Goal: Information Seeking & Learning: Learn about a topic

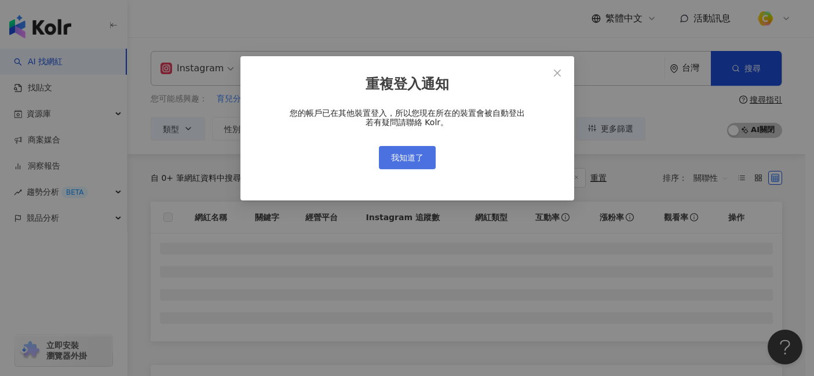
click at [421, 158] on span "我知道了" at bounding box center [407, 157] width 32 height 9
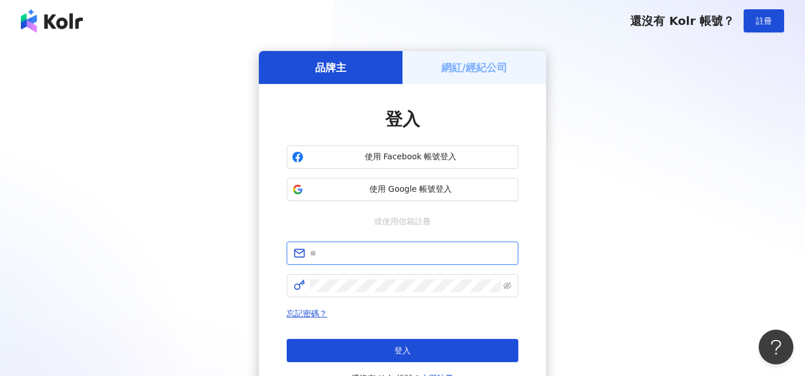
type input "**********"
click at [446, 186] on span "使用 Google 帳號登入" at bounding box center [410, 190] width 205 height 12
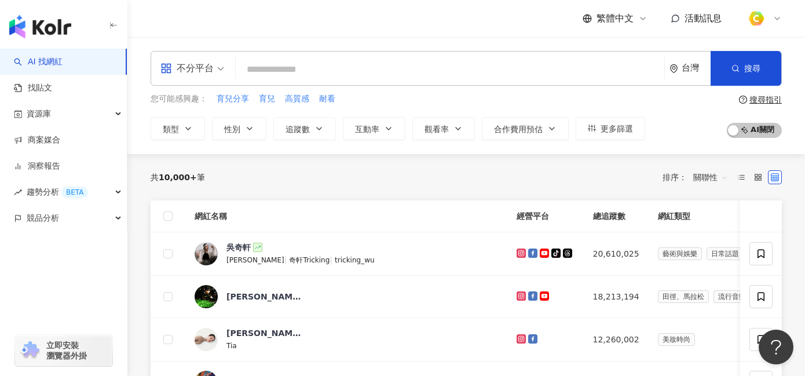
click at [207, 66] on div "不分平台" at bounding box center [186, 68] width 53 height 19
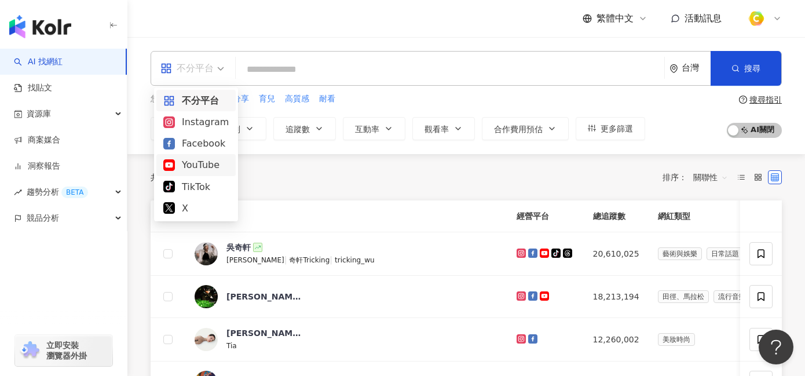
click at [200, 170] on div "YouTube" at bounding box center [195, 165] width 65 height 14
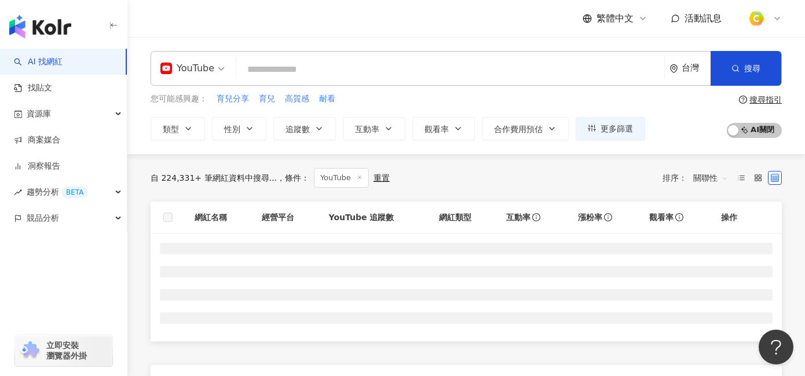
click at [286, 65] on input "search" at bounding box center [450, 69] width 419 height 22
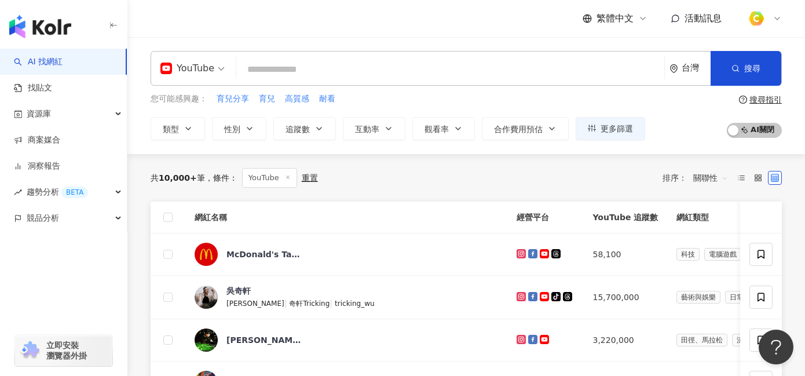
click at [281, 65] on input "search" at bounding box center [450, 69] width 419 height 22
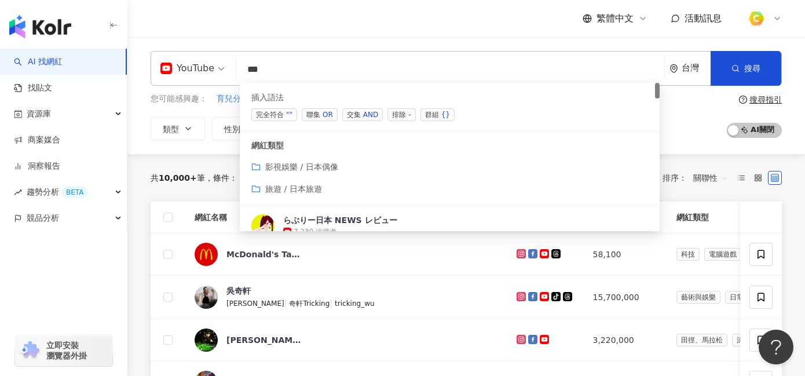
click at [347, 114] on span "交集 AND" at bounding box center [362, 114] width 41 height 13
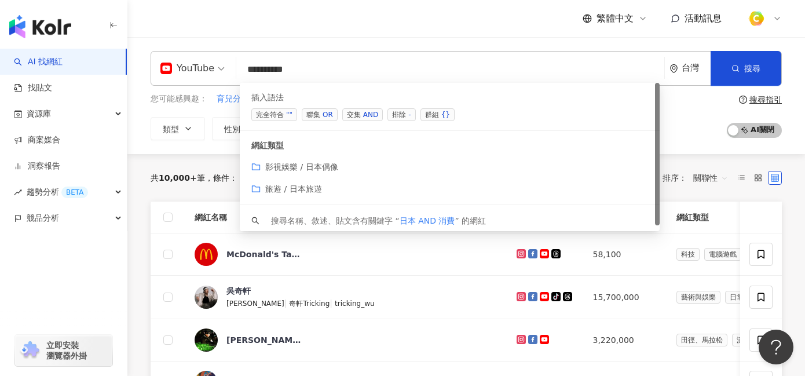
click at [254, 67] on input "*********" at bounding box center [450, 69] width 419 height 22
click at [250, 65] on input "*********" at bounding box center [450, 69] width 419 height 22
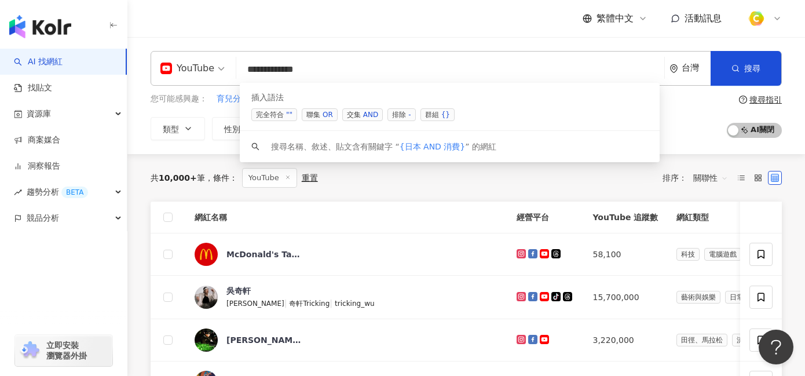
click at [331, 107] on div "插入語法 完全符合 "" 聯集 OR 交集 AND 排除 - 群組 {}" at bounding box center [450, 107] width 420 height 48
click at [329, 110] on div "OR" at bounding box center [328, 115] width 10 height 12
click at [323, 112] on div "OR" at bounding box center [328, 115] width 10 height 12
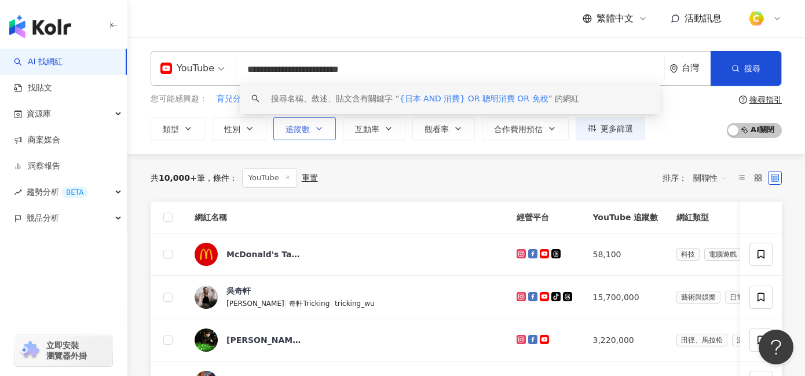
type input "**********"
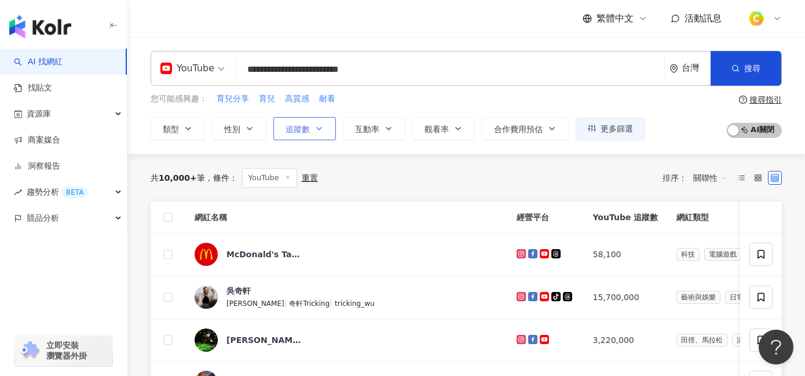
click at [310, 126] on button "追蹤數" at bounding box center [304, 128] width 63 height 23
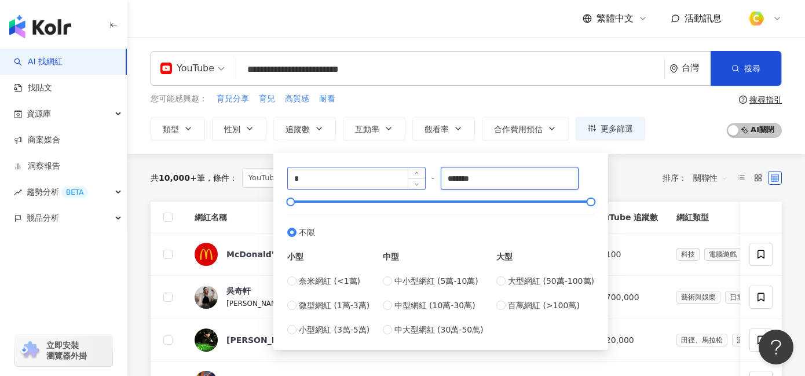
drag, startPoint x: 507, startPoint y: 178, endPoint x: 357, endPoint y: 177, distance: 150.0
click at [357, 177] on div "* - ******* 不限 小型 奈米網紅 (<1萬) 微型網紅 (1萬-3萬) 小型網紅 (3萬-5萬) 中型 中小型網紅 (5萬-10萬) 中型網紅 (…" at bounding box center [440, 251] width 307 height 169
type input "*"
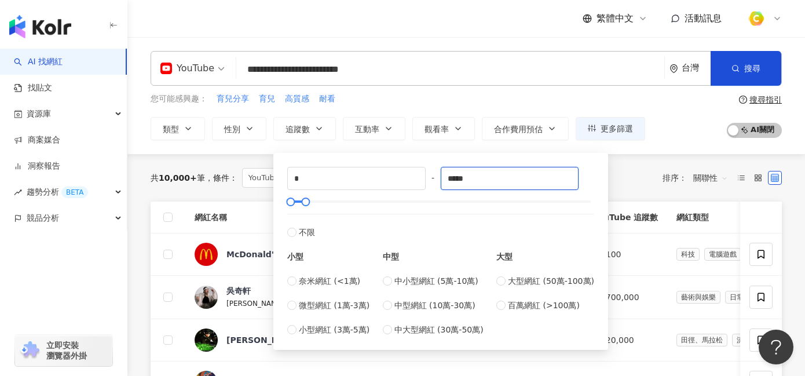
type input "*****"
click at [679, 120] on div "您可能感興趣： 育兒分享 育兒 高質感 耐看 類型 性別 追蹤數 互動率 觀看率 合作費用預估 更多篩選 * - ***** 不限 小型 奈米網紅 (<1萬)…" at bounding box center [466, 116] width 631 height 47
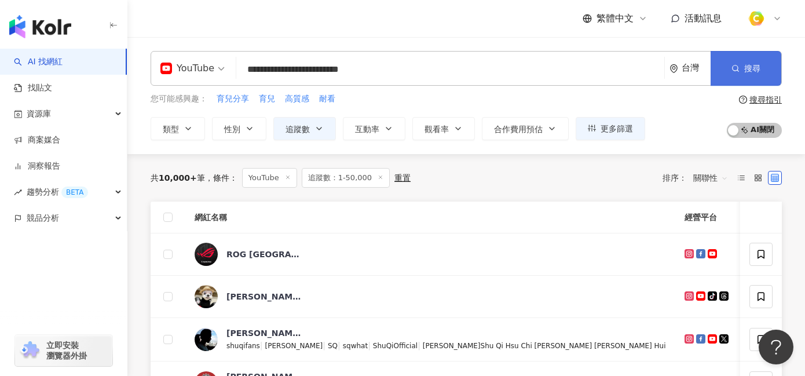
click at [744, 68] on span "搜尋" at bounding box center [752, 68] width 16 height 9
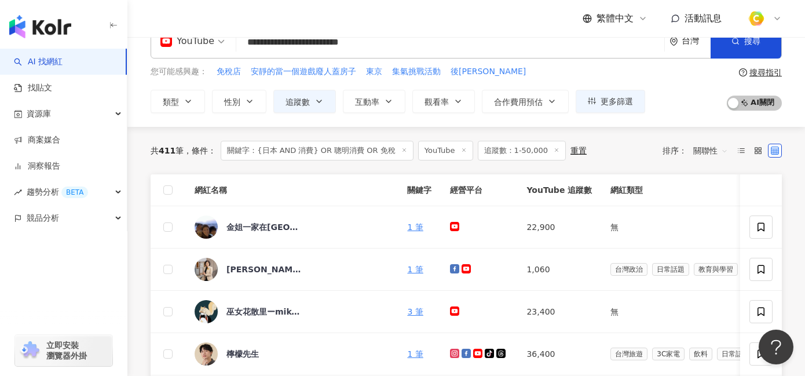
scroll to position [39, 0]
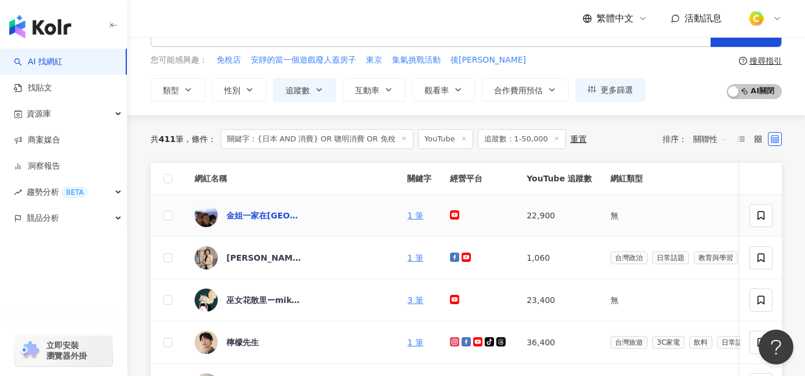
click at [272, 215] on div "金姐一家在日本" at bounding box center [263, 216] width 75 height 12
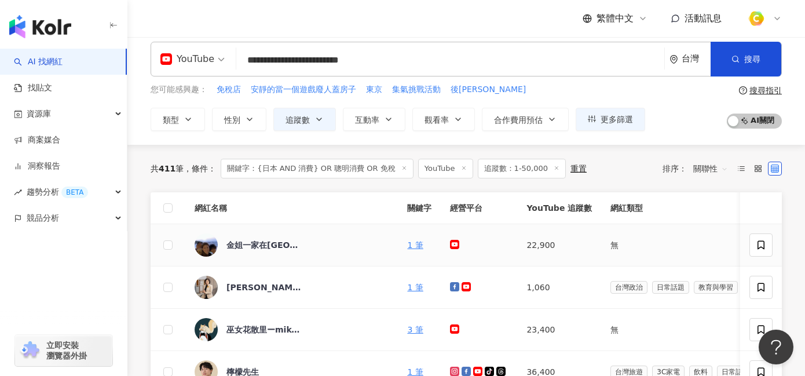
click at [330, 252] on div "金姐一家在日本" at bounding box center [292, 244] width 194 height 23
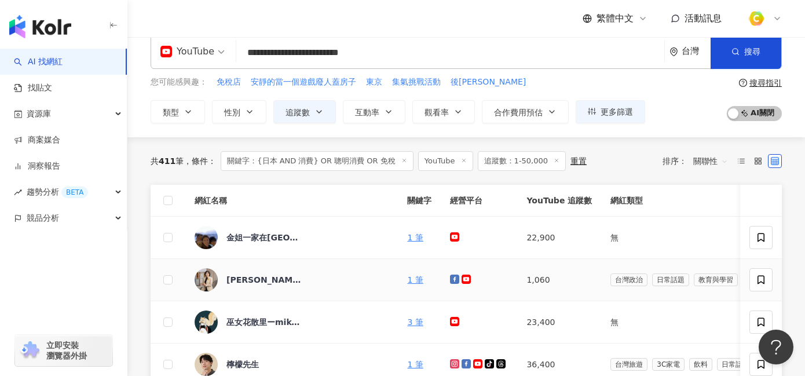
scroll to position [0, 0]
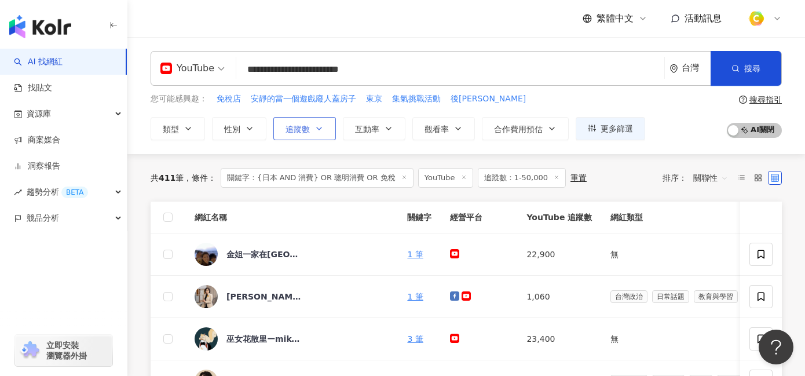
click at [298, 132] on span "追蹤數" at bounding box center [297, 128] width 24 height 9
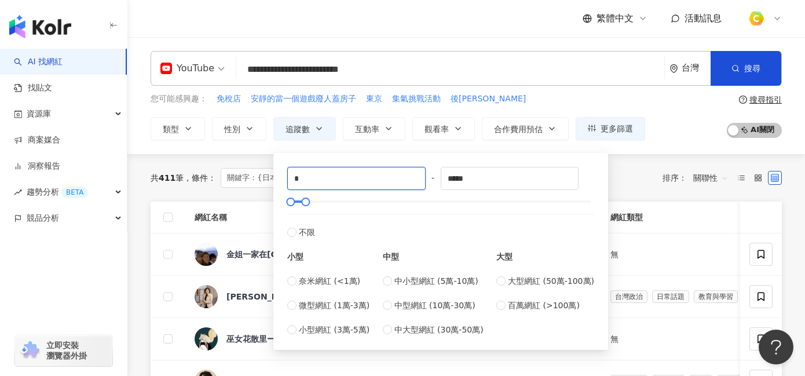
drag, startPoint x: 340, startPoint y: 177, endPoint x: 236, endPoint y: 169, distance: 104.5
type input "*"
type input "*****"
drag, startPoint x: 490, startPoint y: 176, endPoint x: 406, endPoint y: 177, distance: 84.5
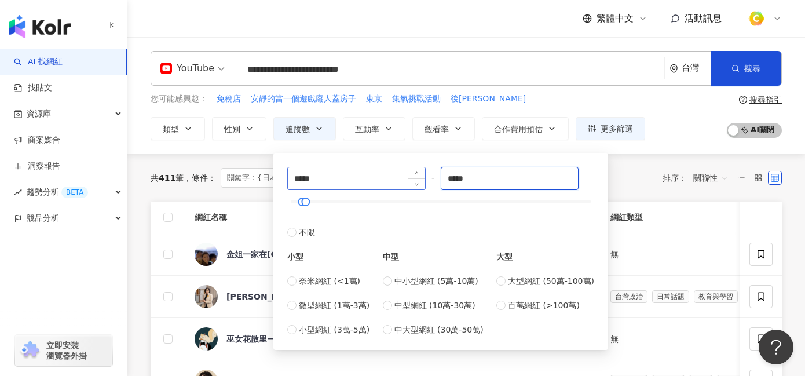
click at [406, 177] on div "***** - ***** 不限 小型 奈米網紅 (<1萬) 微型網紅 (1萬-3萬) 小型網紅 (3萬-5萬) 中型 中小型網紅 (5萬-10萬) 中型網紅…" at bounding box center [440, 251] width 307 height 169
type input "*****"
click at [627, 177] on div "共 411 筆 條件 ： 關鍵字：{日本 AND 消費} OR 聰明消費 OR 免稅 YouTube 追蹤數：1-50,000 重置 排序： 關聯性" at bounding box center [466, 178] width 631 height 20
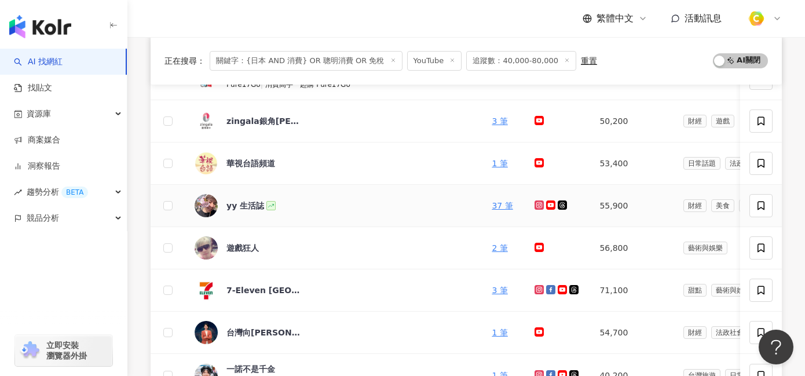
scroll to position [177, 0]
click at [231, 203] on div "yy 生活誌" at bounding box center [245, 206] width 38 height 12
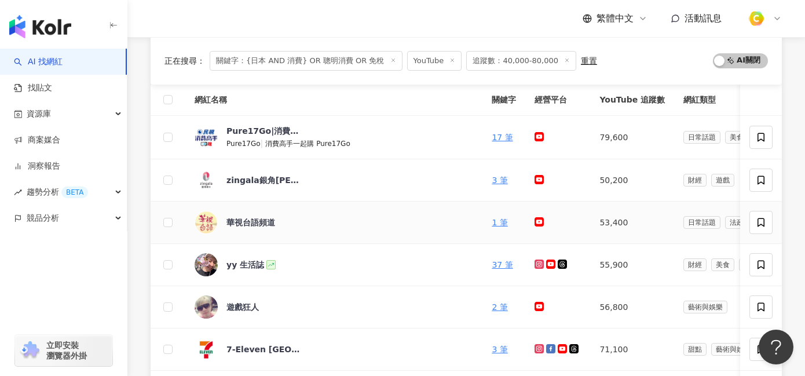
scroll to position [141, 0]
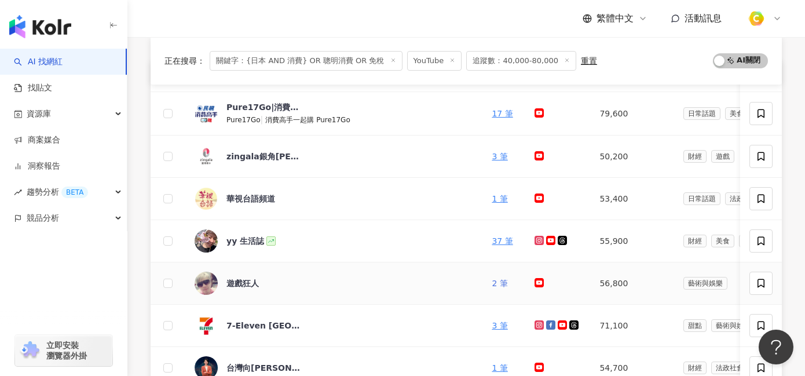
click at [492, 282] on link "2 筆" at bounding box center [500, 283] width 16 height 9
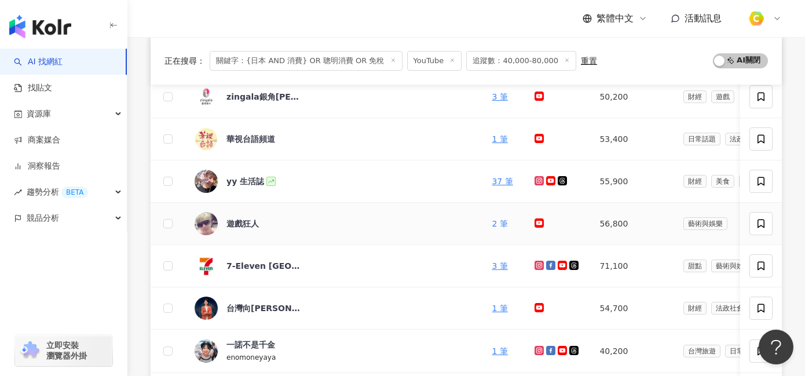
scroll to position [342, 0]
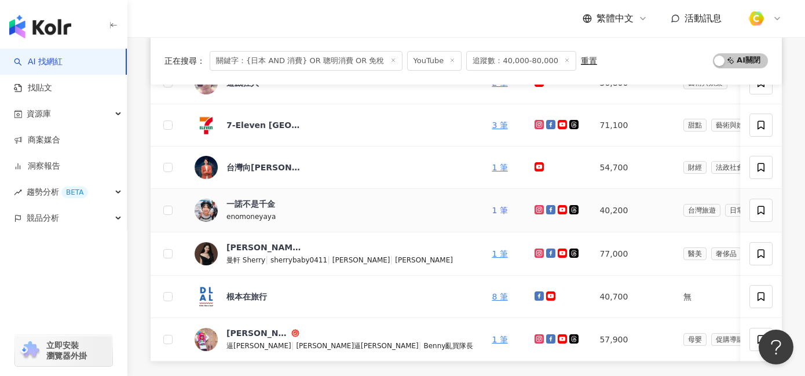
click at [492, 208] on link "1 筆" at bounding box center [500, 210] width 16 height 9
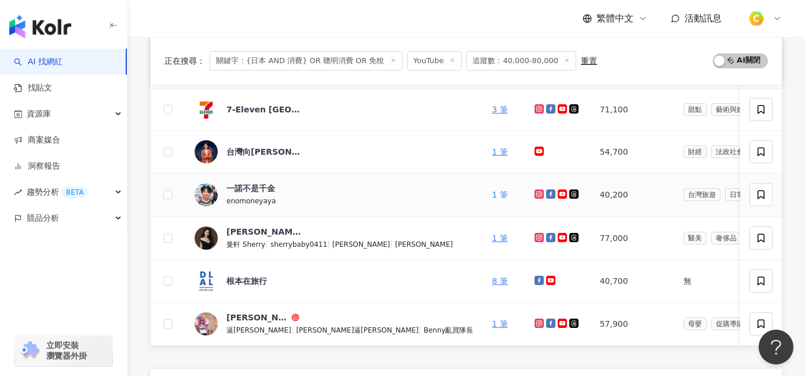
scroll to position [361, 0]
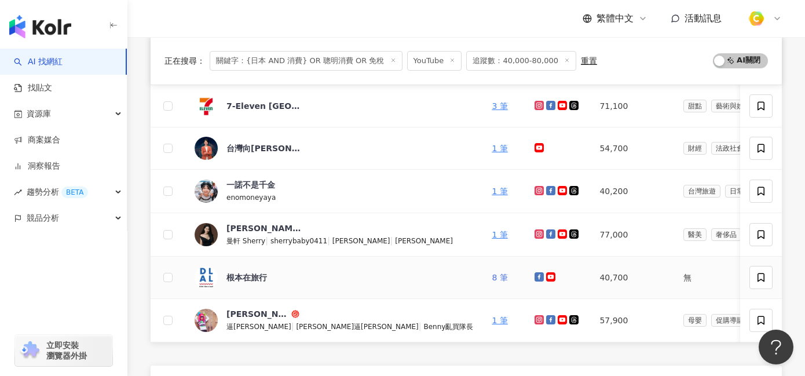
click at [492, 275] on link "8 筆" at bounding box center [500, 277] width 16 height 9
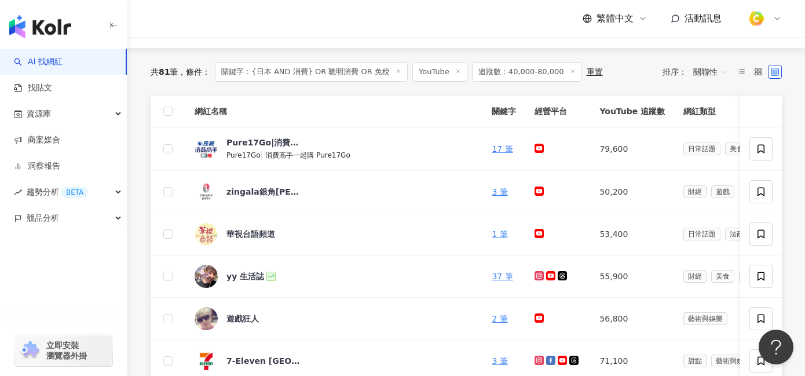
scroll to position [0, 0]
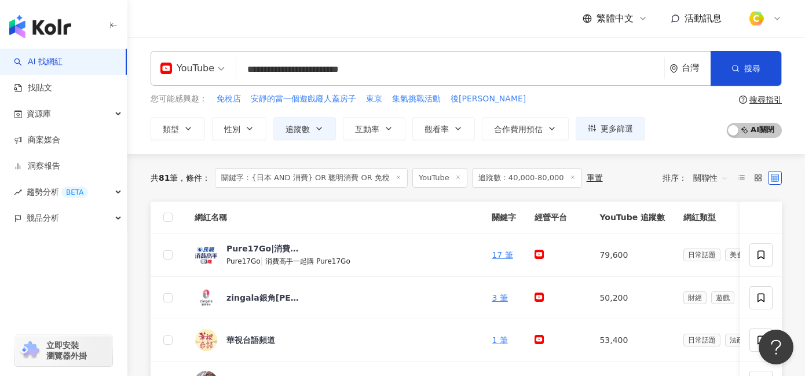
click at [427, 71] on input "**********" at bounding box center [450, 69] width 419 height 22
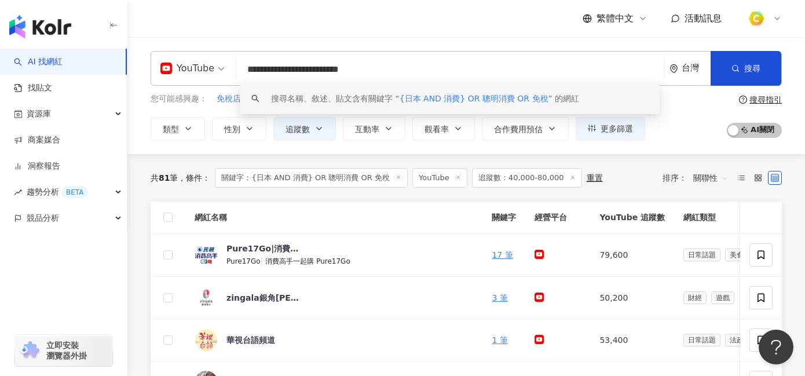
click at [311, 66] on input "**********" at bounding box center [450, 69] width 419 height 22
click at [444, 68] on input "**********" at bounding box center [450, 69] width 419 height 22
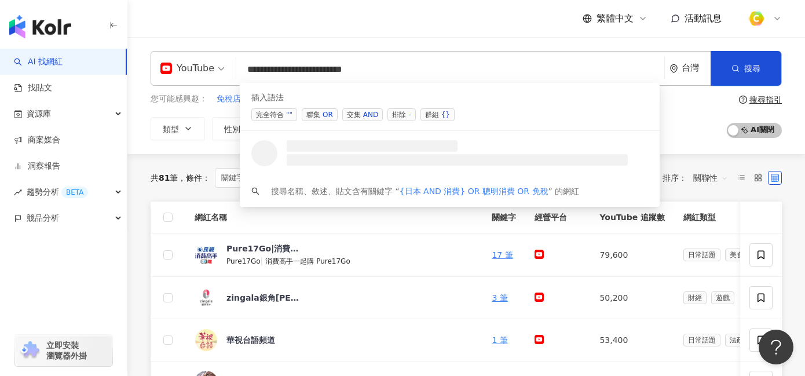
click at [327, 113] on div "OR" at bounding box center [328, 115] width 10 height 12
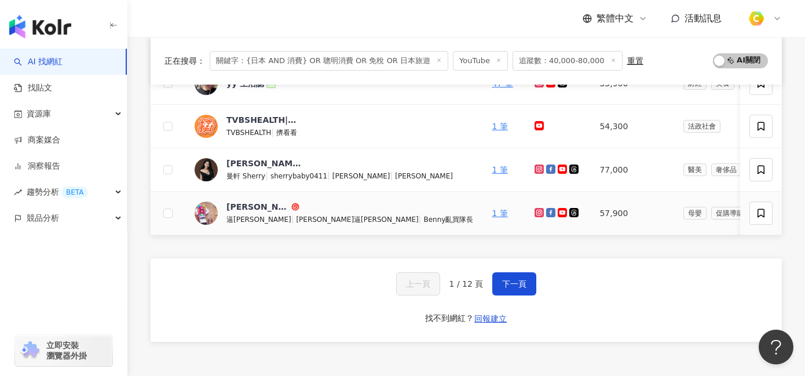
scroll to position [495, 0]
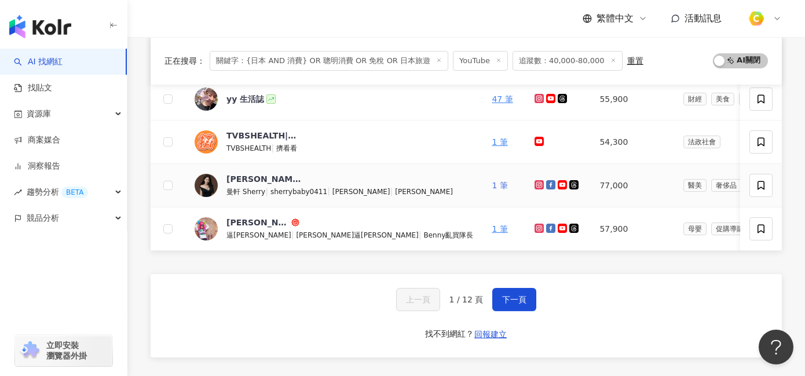
type input "**********"
click at [492, 187] on link "1 筆" at bounding box center [500, 185] width 16 height 9
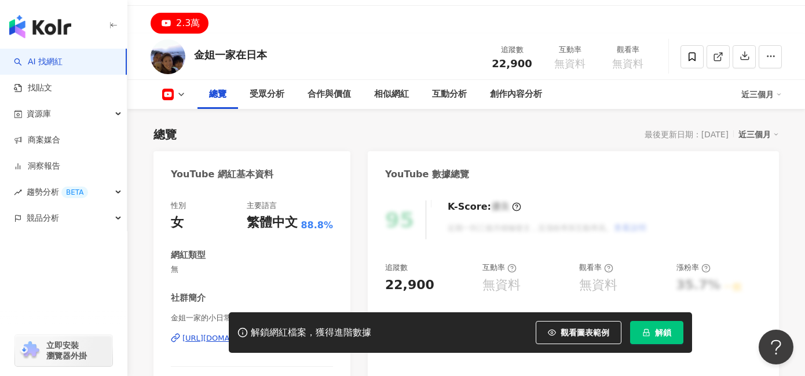
scroll to position [200, 0]
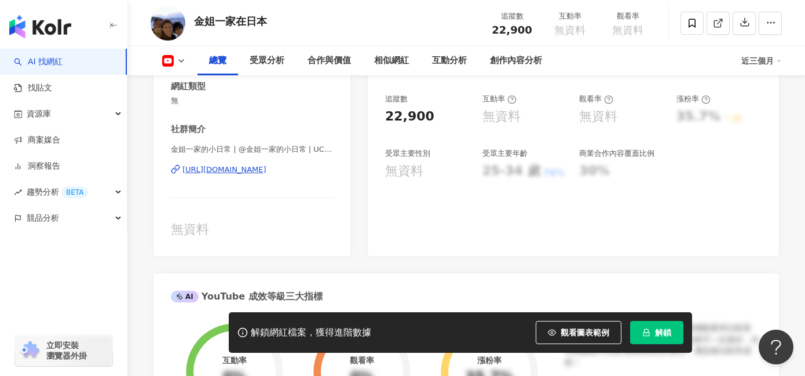
click at [266, 169] on div "https://www.youtube.com/channel/UCEQPldLGVRwtE5p-y8pmztw" at bounding box center [224, 169] width 84 height 10
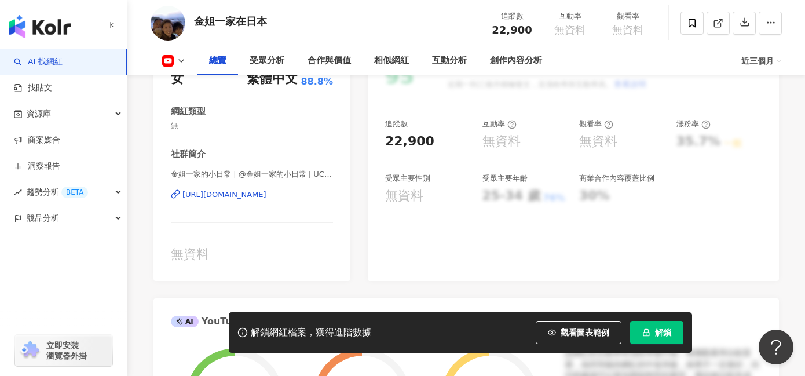
scroll to position [165, 0]
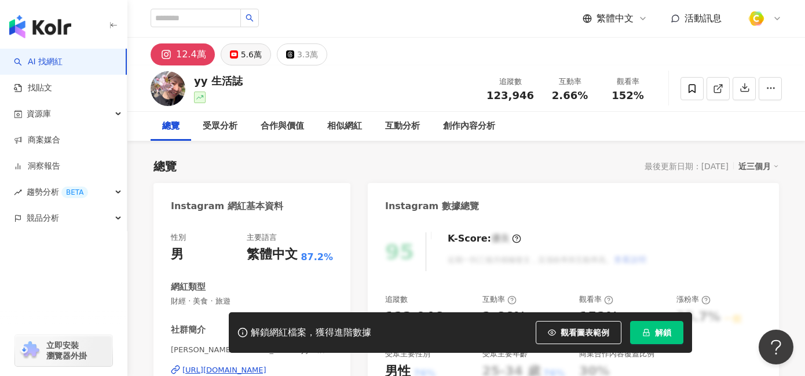
click at [250, 53] on div "5.6萬" at bounding box center [251, 54] width 21 height 16
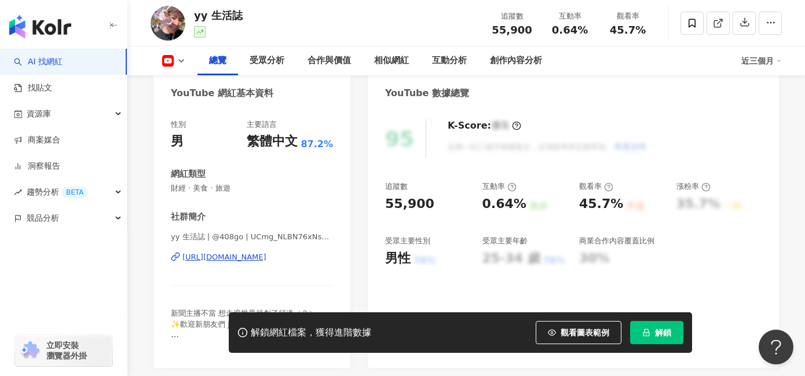
scroll to position [115, 0]
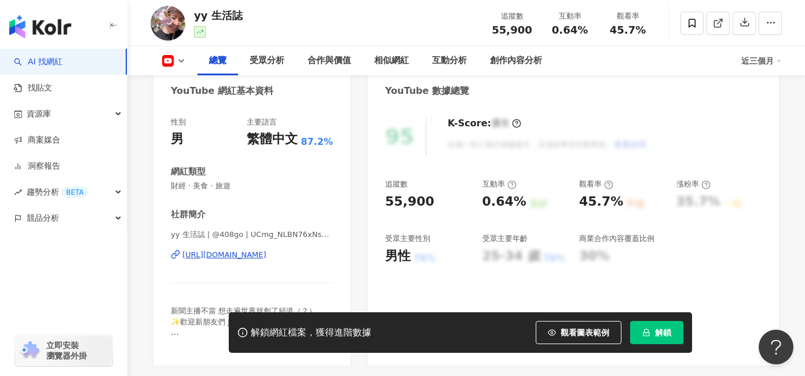
click at [252, 253] on div "https://www.youtube.com/channel/UCmg_NLBN76xNsc1UehvDbzg" at bounding box center [224, 255] width 84 height 10
drag, startPoint x: 428, startPoint y: 198, endPoint x: 378, endPoint y: 197, distance: 50.4
click at [378, 197] on div "95 K-Score : 優良 近期一到三個月積極發文，且漲粉率與互動率高。 查看說明 追蹤數 55,900 互動率 0.64% 良好 觀看率 45.7% 不…" at bounding box center [573, 235] width 411 height 260
copy div "55,900"
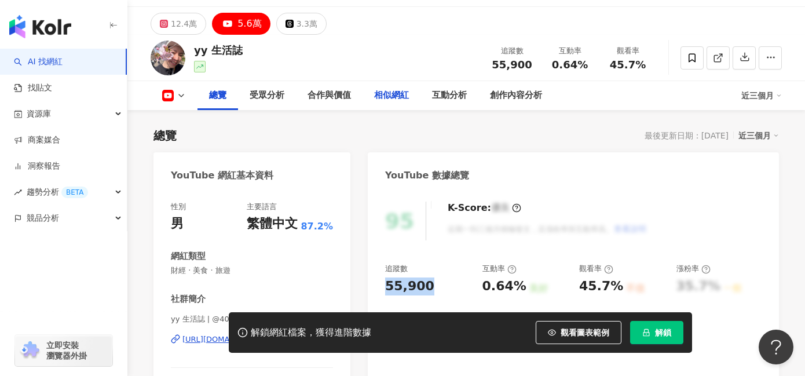
scroll to position [0, 0]
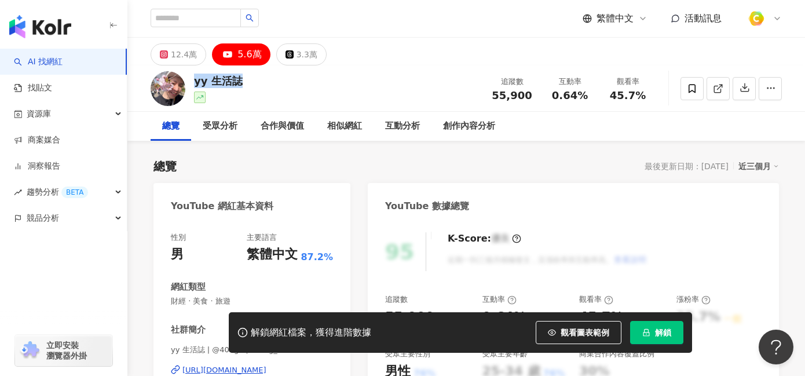
drag, startPoint x: 246, startPoint y: 83, endPoint x: 194, endPoint y: 83, distance: 52.1
click at [194, 83] on div "yy 生活誌 追蹤數 55,900 互動率 0.64% 觀看率 45.7%" at bounding box center [465, 88] width 677 height 46
copy div "yy 生活誌"
drag, startPoint x: 490, startPoint y: 96, endPoint x: 527, endPoint y: 94, distance: 36.6
click at [527, 94] on div "55,900" at bounding box center [512, 96] width 44 height 12
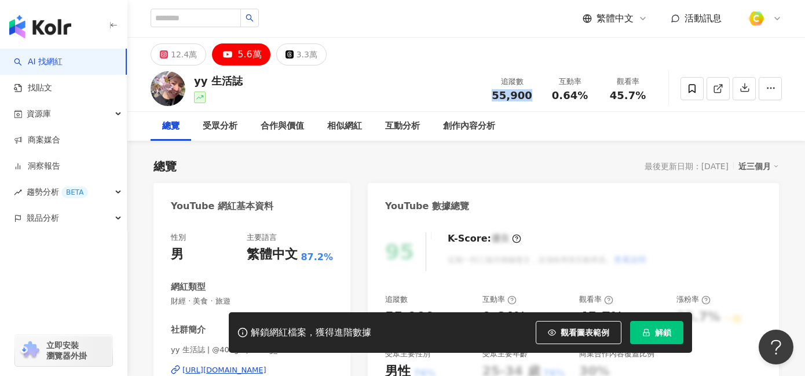
copy span "55,900"
drag, startPoint x: 549, startPoint y: 94, endPoint x: 592, endPoint y: 95, distance: 43.4
click at [592, 95] on div "互動率 0.64%" at bounding box center [570, 88] width 58 height 25
copy span "0.64%"
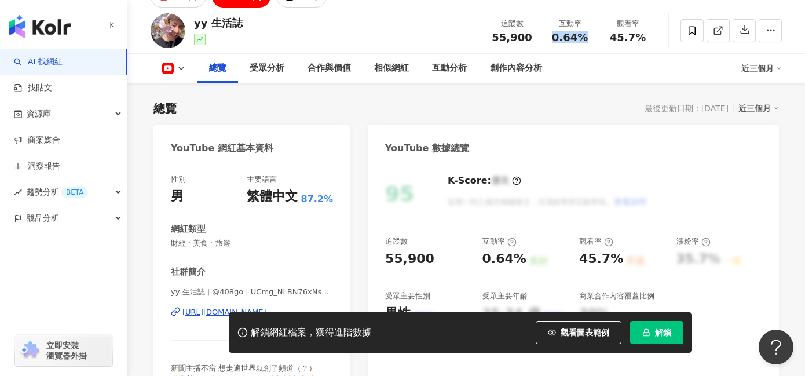
scroll to position [58, 0]
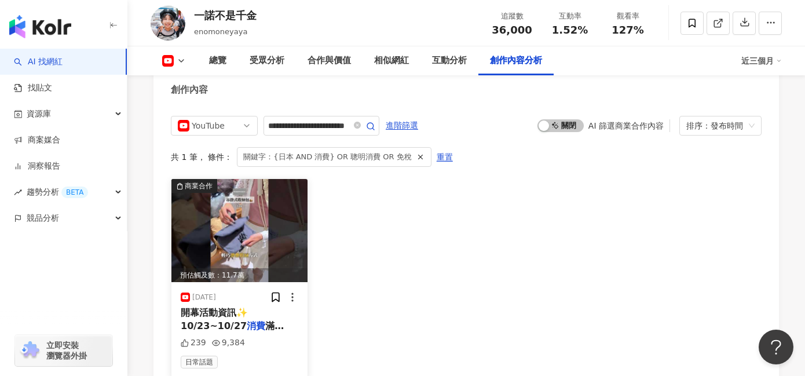
click at [244, 246] on img at bounding box center [239, 230] width 136 height 103
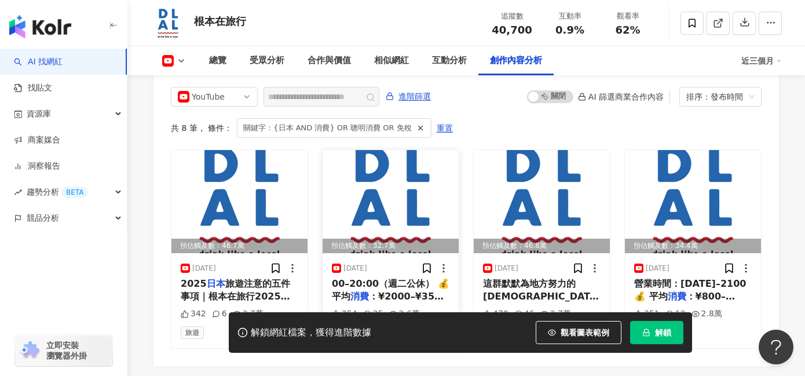
scroll to position [3223, 0]
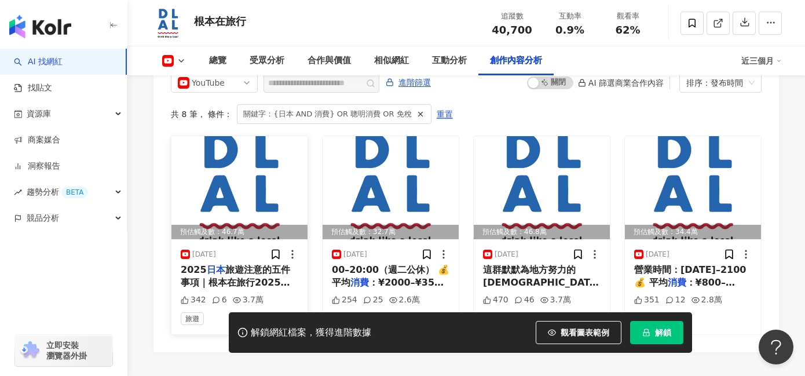
click at [260, 186] on img at bounding box center [239, 187] width 136 height 103
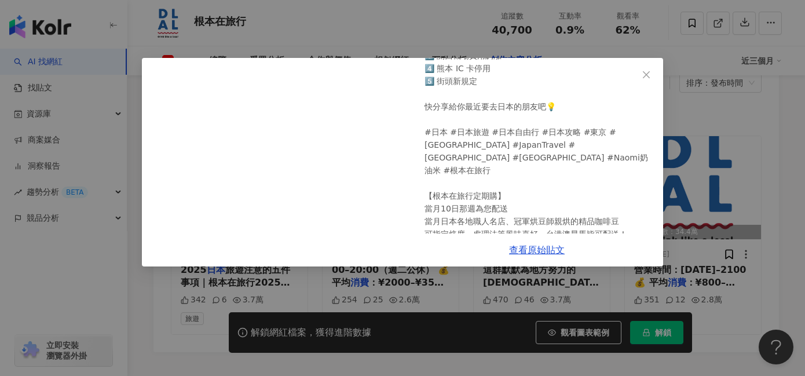
scroll to position [225, 0]
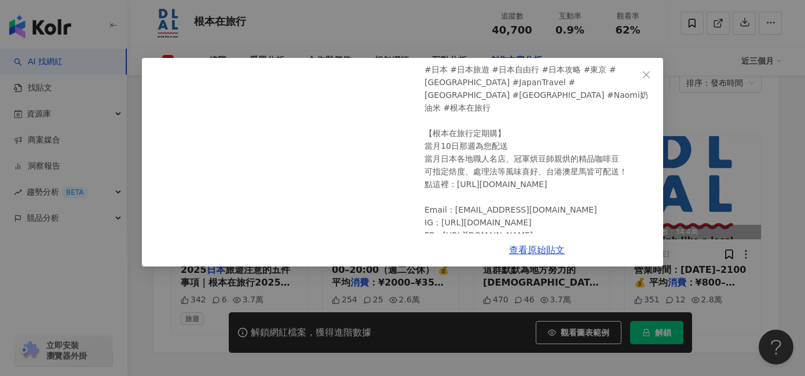
click at [738, 142] on div "根本在旅行 [DATE] 2025日本旅遊注意的五件事項｜根本在旅行 2025 日本旅遊最新規定‼✈️ 必看懶人包✨ 日本新制度上路囉！這次變動超多 不想踩雷…" at bounding box center [402, 188] width 805 height 376
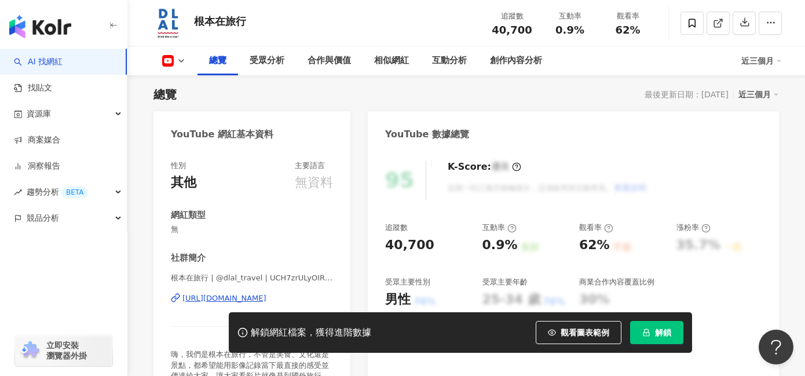
scroll to position [114, 0]
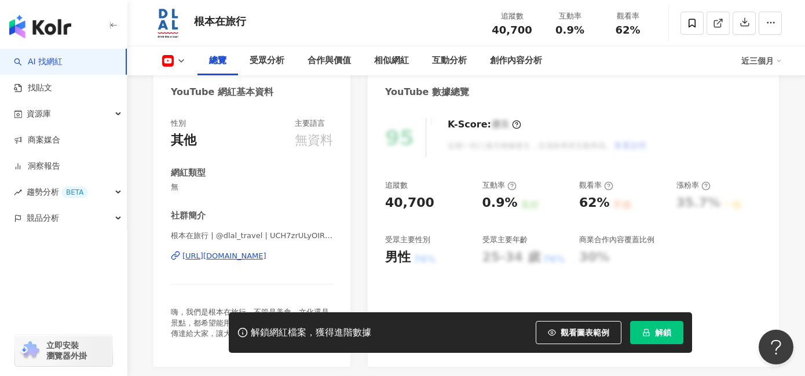
click at [231, 255] on div "https://www.youtube.com/channel/UCH7zrULyOIR00i3uYDFsOkA" at bounding box center [224, 256] width 84 height 10
